Goal: Task Accomplishment & Management: Use online tool/utility

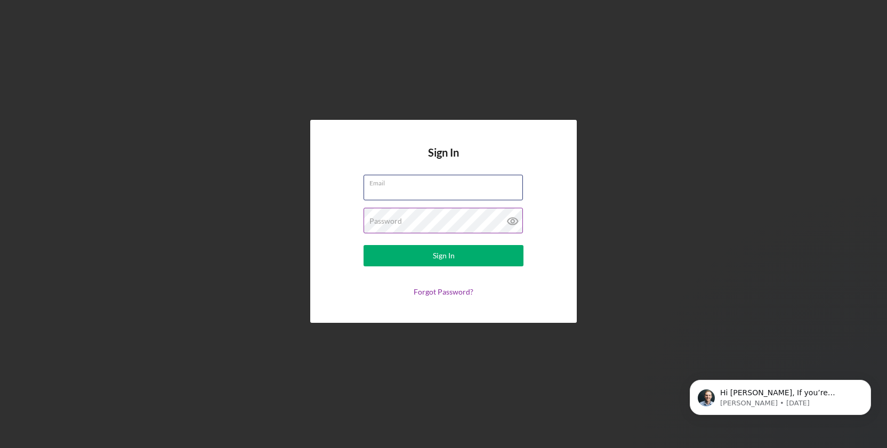
type input "[EMAIL_ADDRESS][DOMAIN_NAME]"
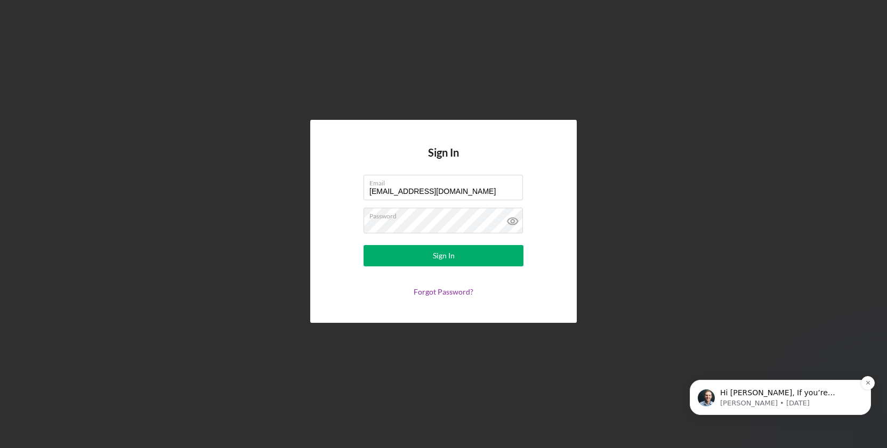
click at [753, 407] on p "[PERSON_NAME] • [DATE]" at bounding box center [788, 404] width 137 height 10
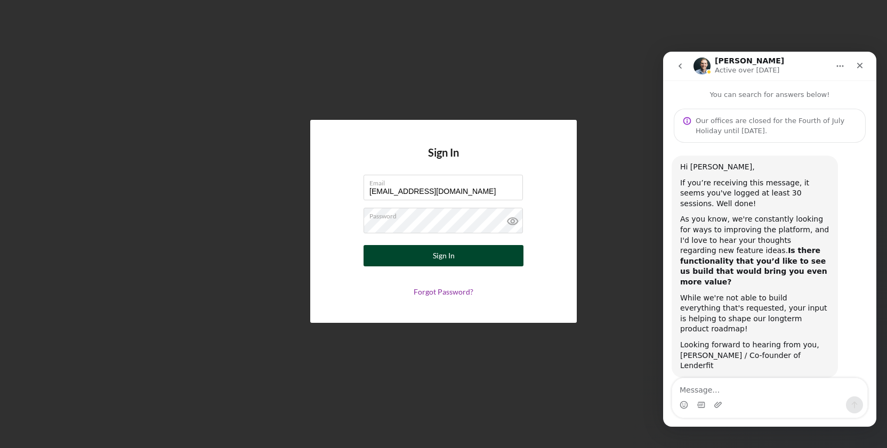
click at [423, 265] on button "Sign In" at bounding box center [443, 255] width 160 height 21
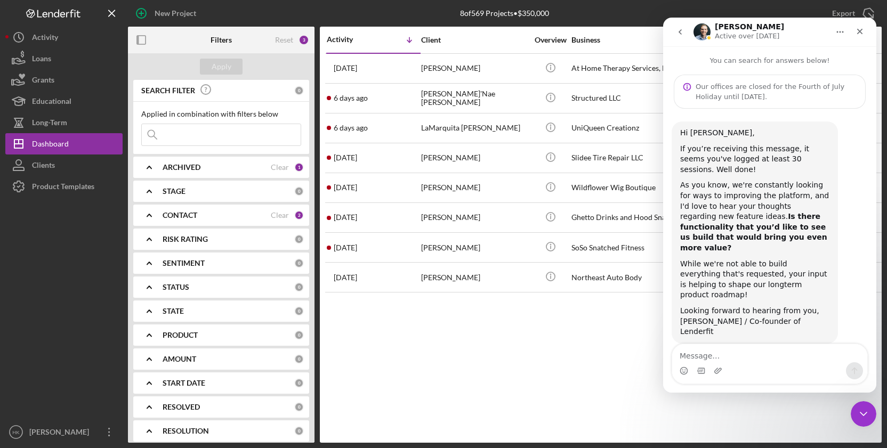
click at [474, 344] on div "Activity Icon/Table Sort Arrow Client Overview Business Contact Product Categor…" at bounding box center [601, 235] width 562 height 416
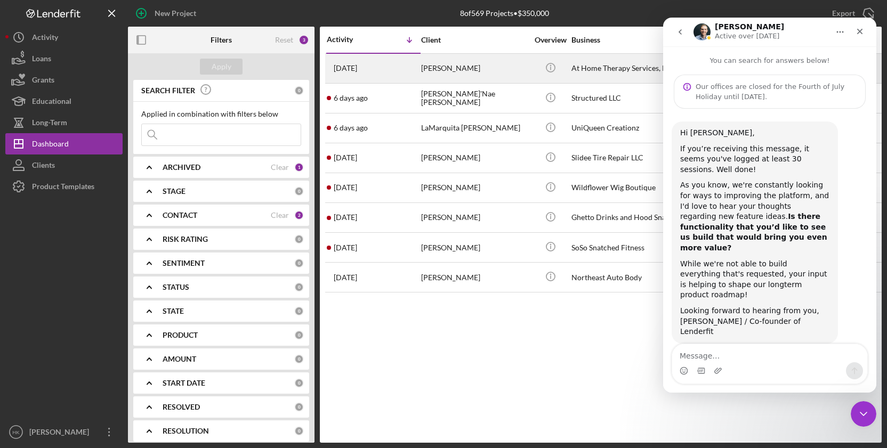
click at [626, 78] on div "At Home Therapy Services, LLC" at bounding box center [624, 68] width 107 height 28
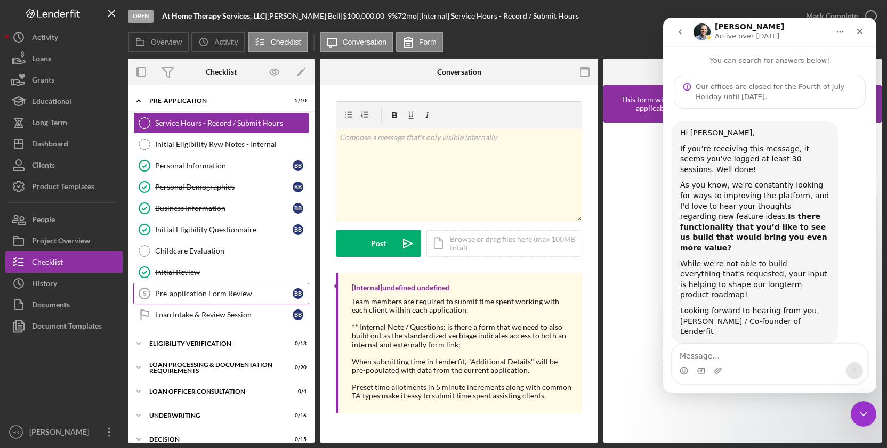
scroll to position [17, 0]
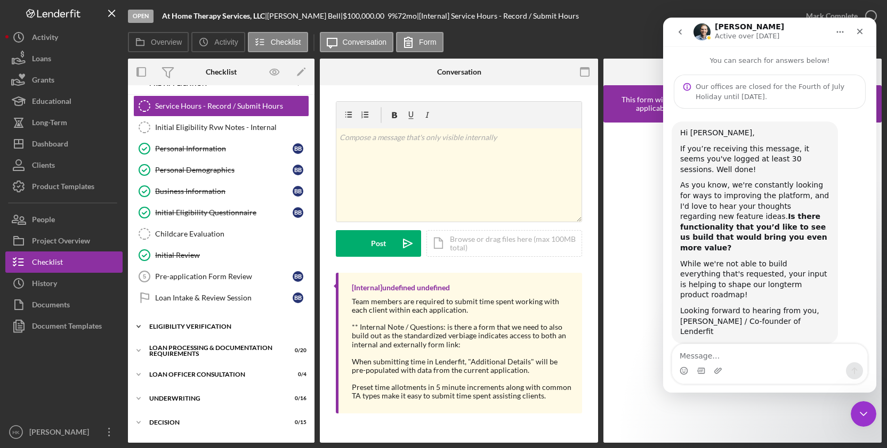
click at [228, 327] on div "Eligibility Verification" at bounding box center [225, 326] width 152 height 6
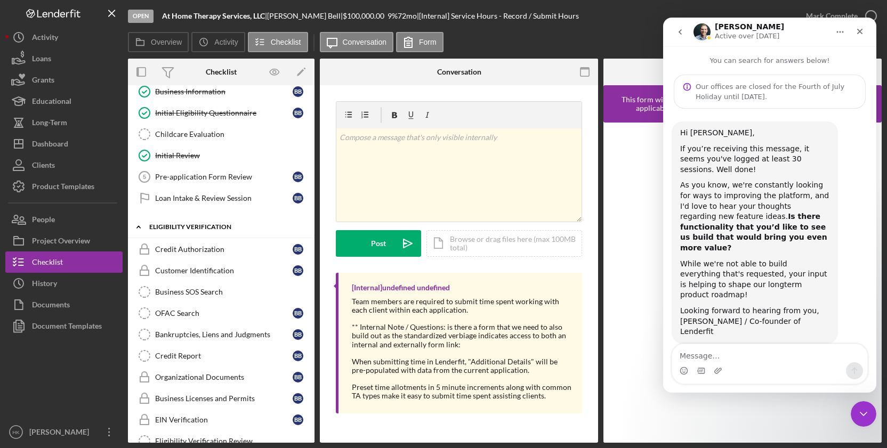
scroll to position [119, 0]
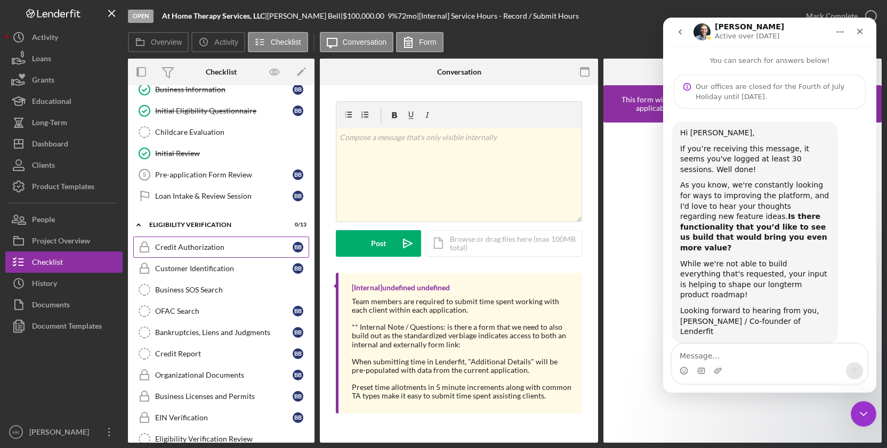
click at [247, 243] on div "Credit Authorization" at bounding box center [223, 247] width 137 height 9
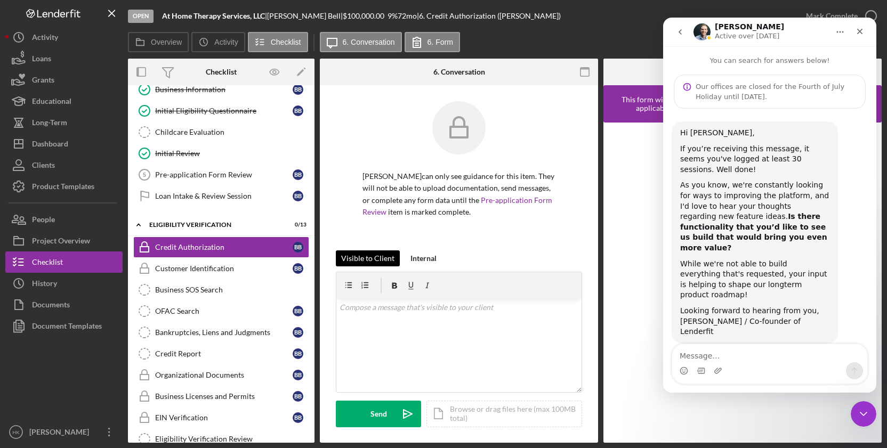
click at [372, 250] on div "Visible to Client" at bounding box center [367, 258] width 53 height 16
click at [524, 199] on link "Pre-application Form Review" at bounding box center [457, 206] width 190 height 21
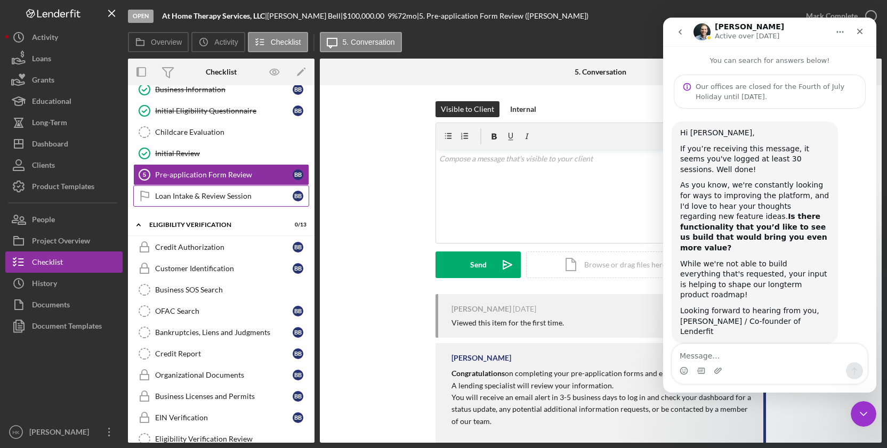
click at [239, 195] on div "Loan Intake & Review Session" at bounding box center [223, 196] width 137 height 9
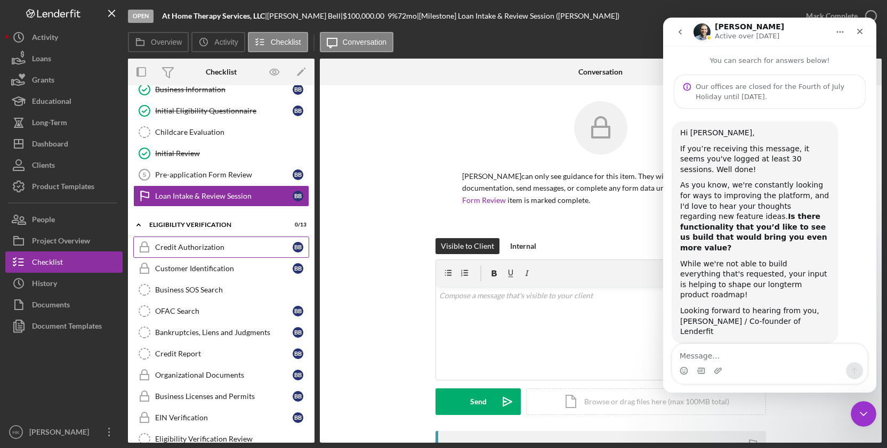
click at [216, 248] on div "Credit Authorization" at bounding box center [223, 247] width 137 height 9
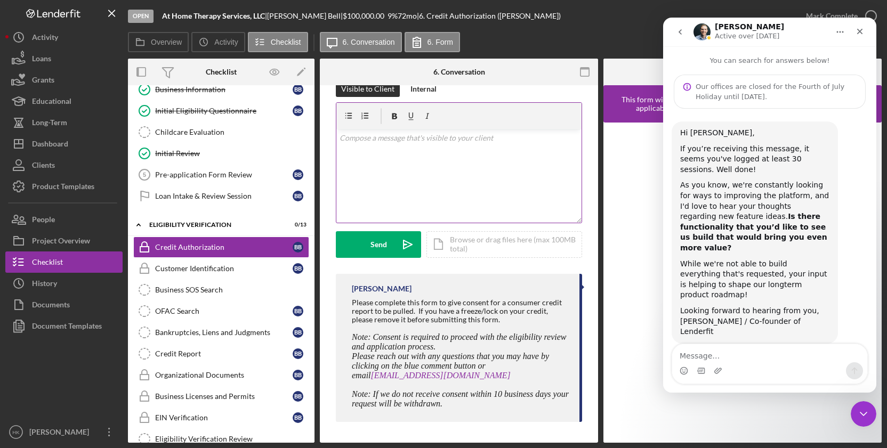
scroll to position [169, 0]
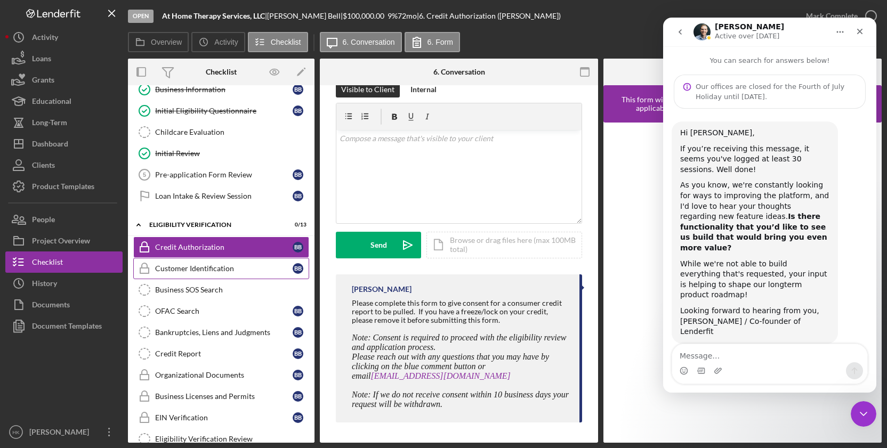
click at [217, 269] on div "Customer Identification" at bounding box center [223, 268] width 137 height 9
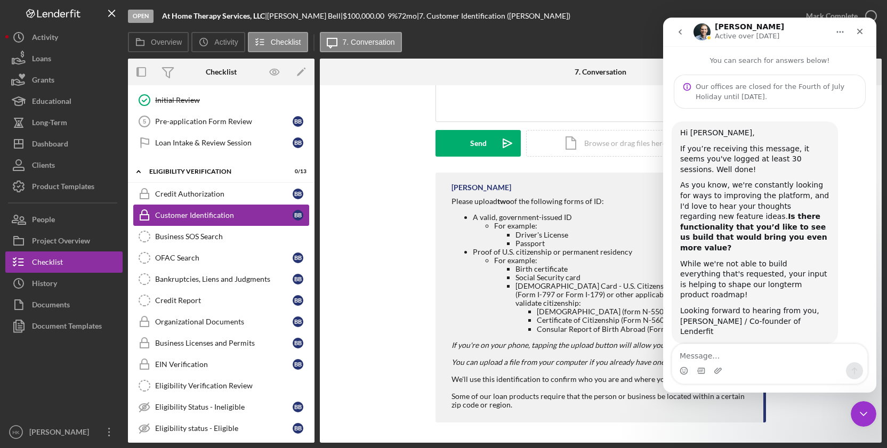
scroll to position [174, 0]
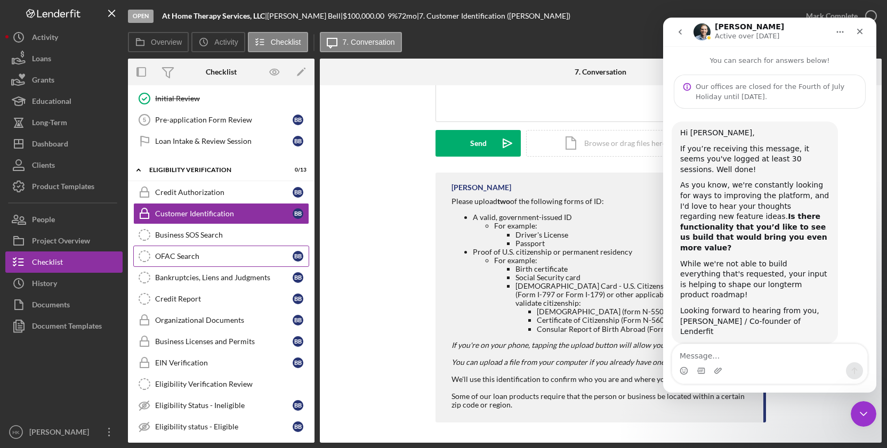
click at [253, 263] on link "OFAC Search OFAC Search B B" at bounding box center [221, 256] width 176 height 21
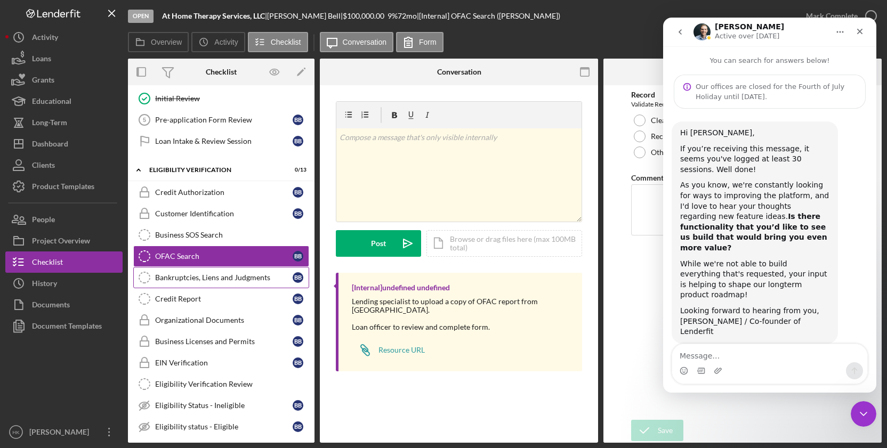
click at [256, 270] on link "Bankruptcies, Liens and Judgments Bankruptcies, Liens and Judgments B B" at bounding box center [221, 277] width 176 height 21
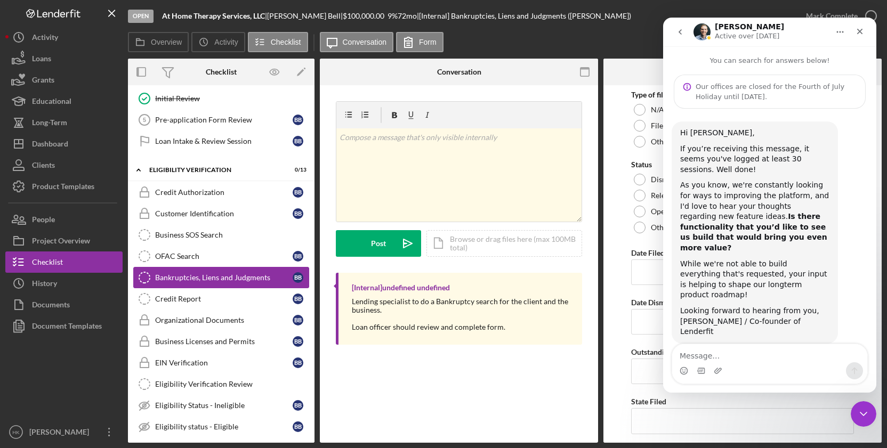
click at [256, 274] on div "Bankruptcies, Liens and Judgments" at bounding box center [223, 277] width 137 height 9
click at [267, 380] on div "Eligibility Verification Review" at bounding box center [231, 384] width 153 height 9
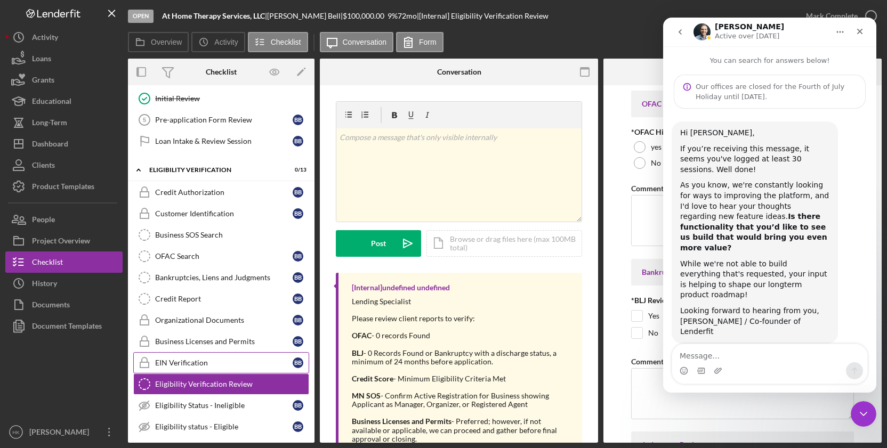
click at [263, 369] on link "EIN Verification EIN Verification B B" at bounding box center [221, 362] width 176 height 21
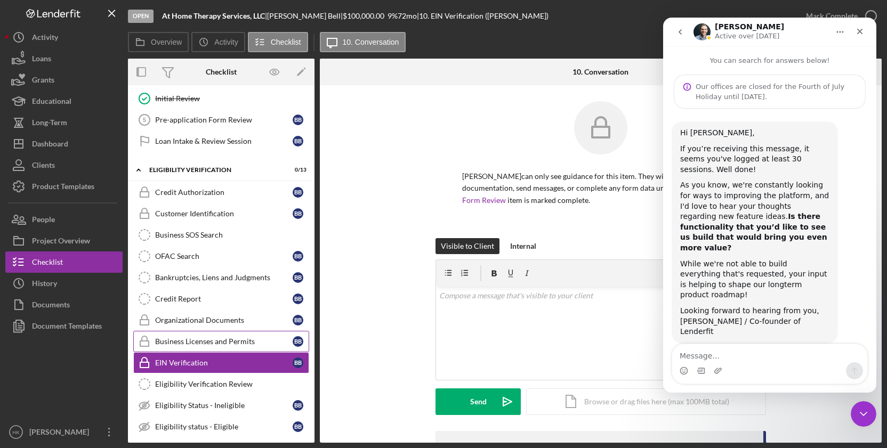
click at [263, 348] on link "Business Licenses and Permits Business Licenses and Permits B B" at bounding box center [221, 341] width 176 height 21
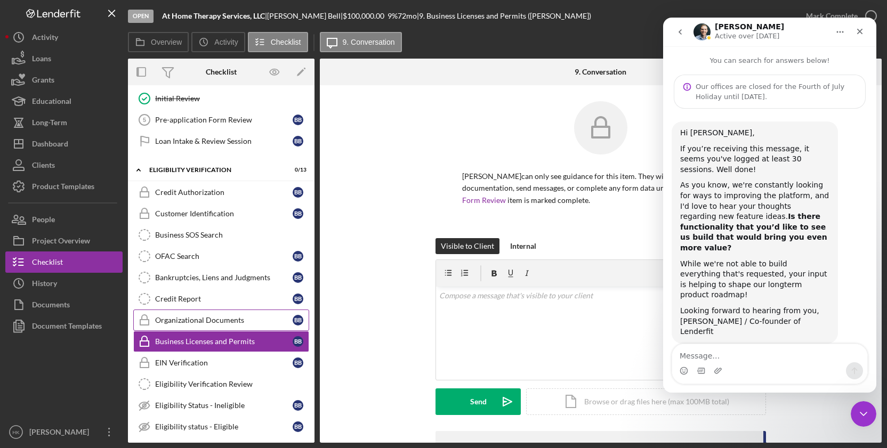
click at [265, 328] on link "Organizational Documents Organizational Documents B B" at bounding box center [221, 320] width 176 height 21
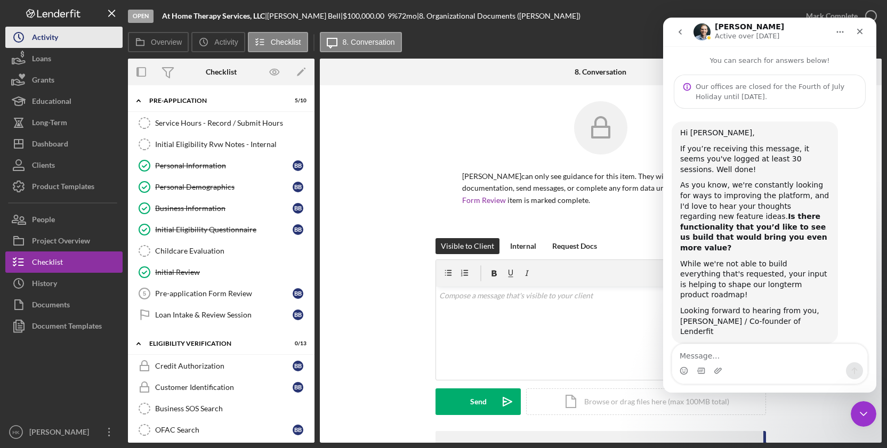
click at [72, 31] on button "Icon/History Activity" at bounding box center [63, 37] width 117 height 21
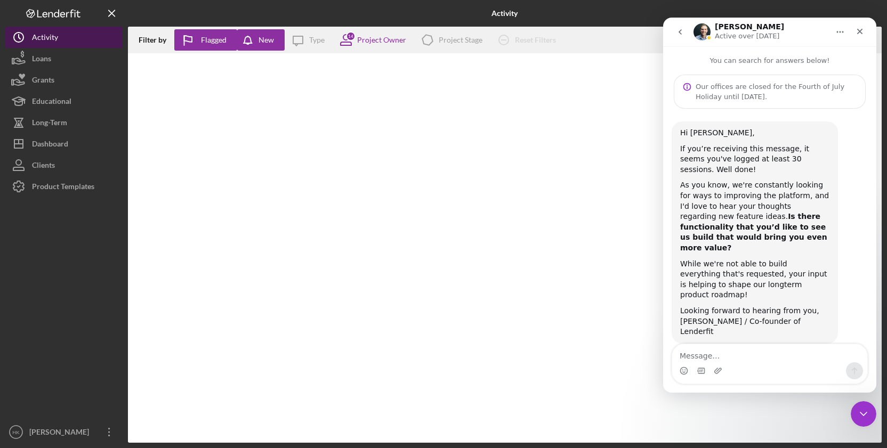
click at [72, 31] on button "Icon/History Activity" at bounding box center [63, 37] width 117 height 21
